Goal: Task Accomplishment & Management: Use online tool/utility

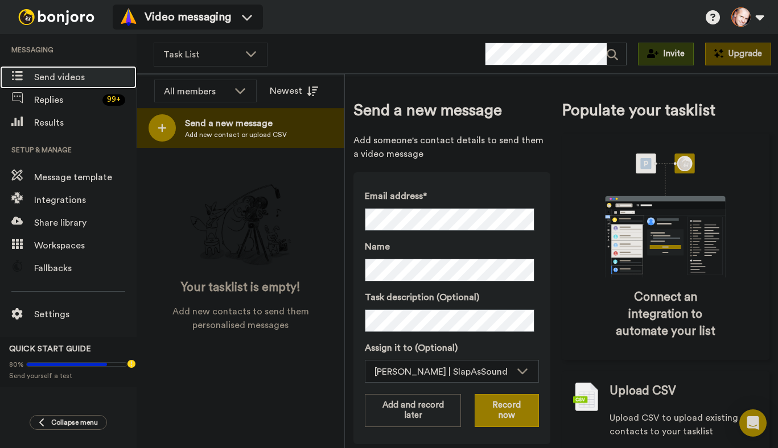
click at [53, 76] on span "Send videos" at bounding box center [85, 78] width 102 height 14
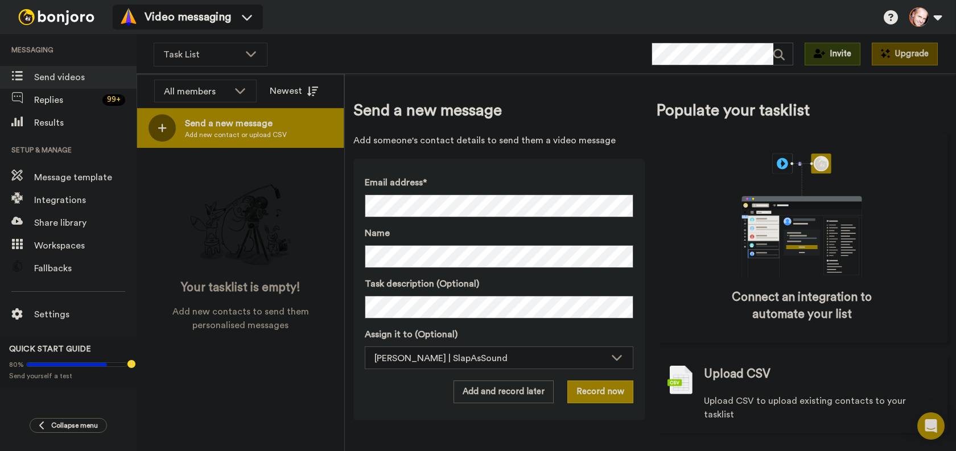
click at [228, 127] on span "Send a new message" at bounding box center [236, 124] width 102 height 14
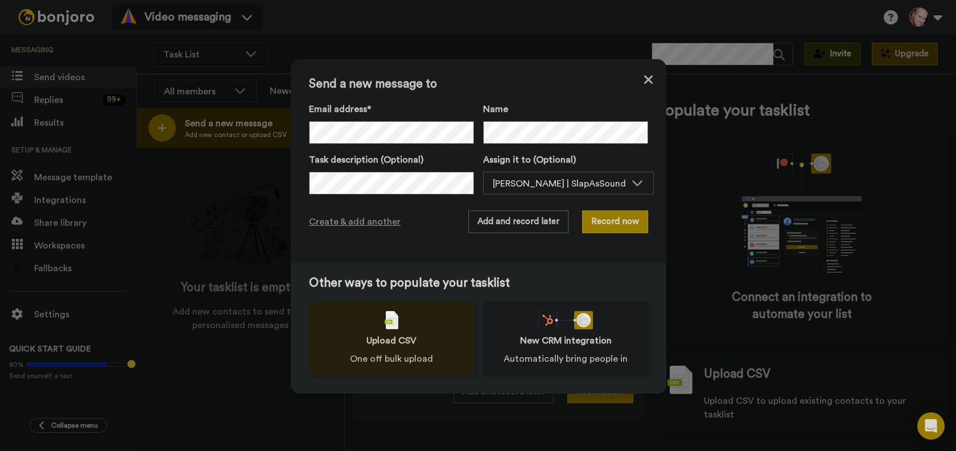
click at [399, 340] on span "Upload CSV" at bounding box center [391, 341] width 50 height 14
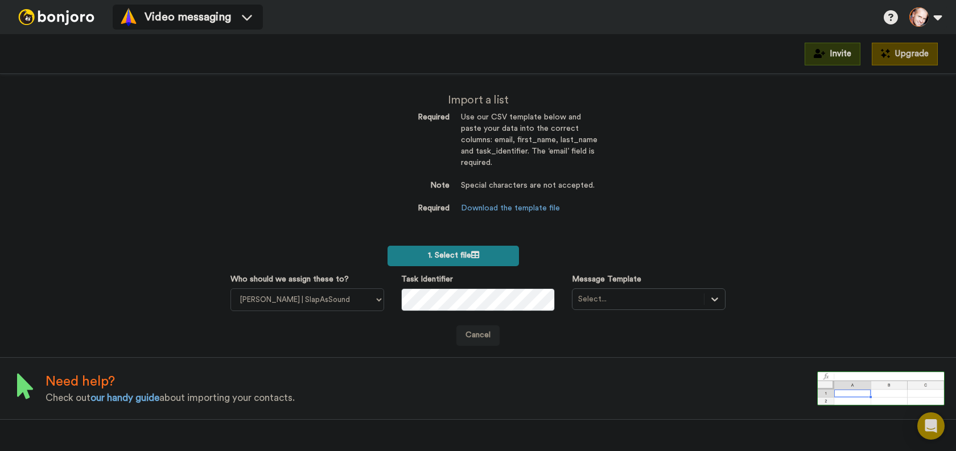
click at [463, 253] on span "1. Select file" at bounding box center [453, 255] width 51 height 8
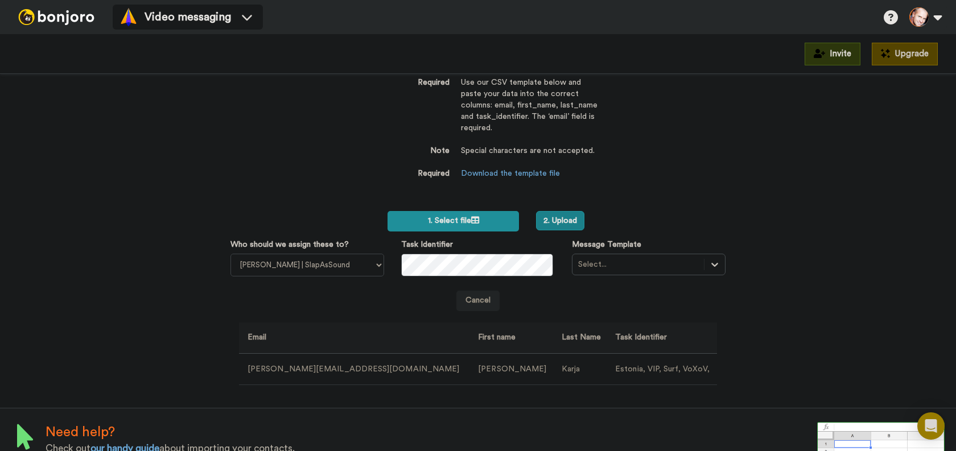
scroll to position [54, 0]
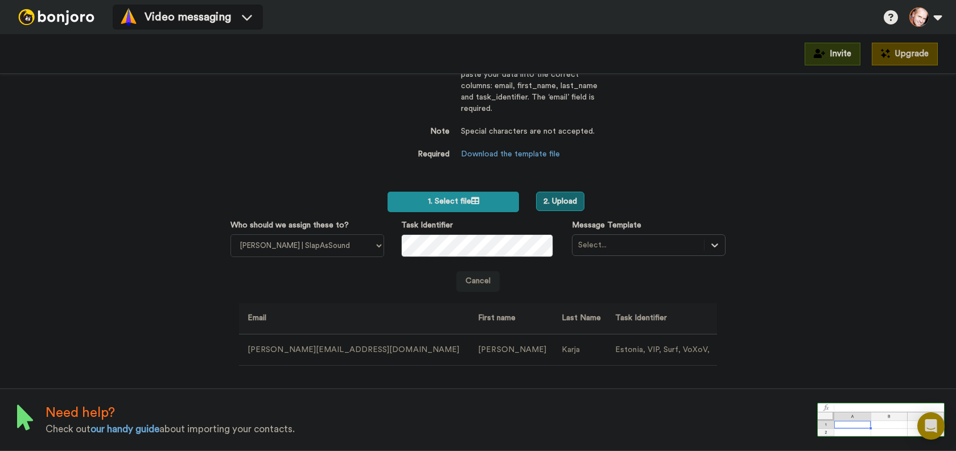
click at [559, 201] on button "2. Upload" at bounding box center [560, 201] width 48 height 19
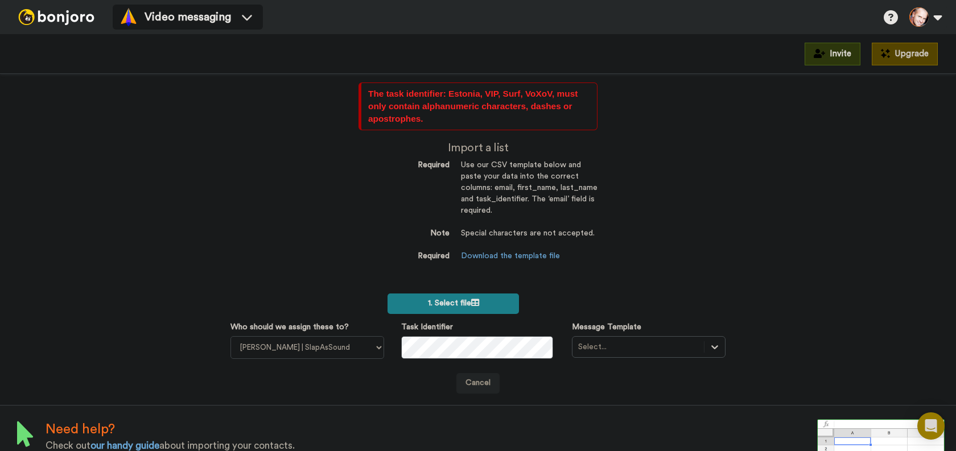
click at [454, 308] on label "1. Select file" at bounding box center [452, 304] width 131 height 20
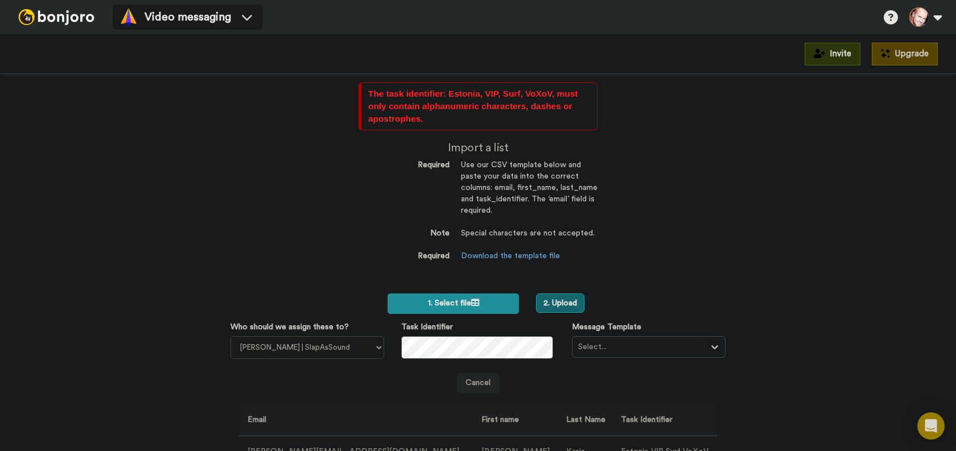
click at [554, 303] on button "2. Upload" at bounding box center [560, 303] width 48 height 19
